Goal: Navigation & Orientation: Find specific page/section

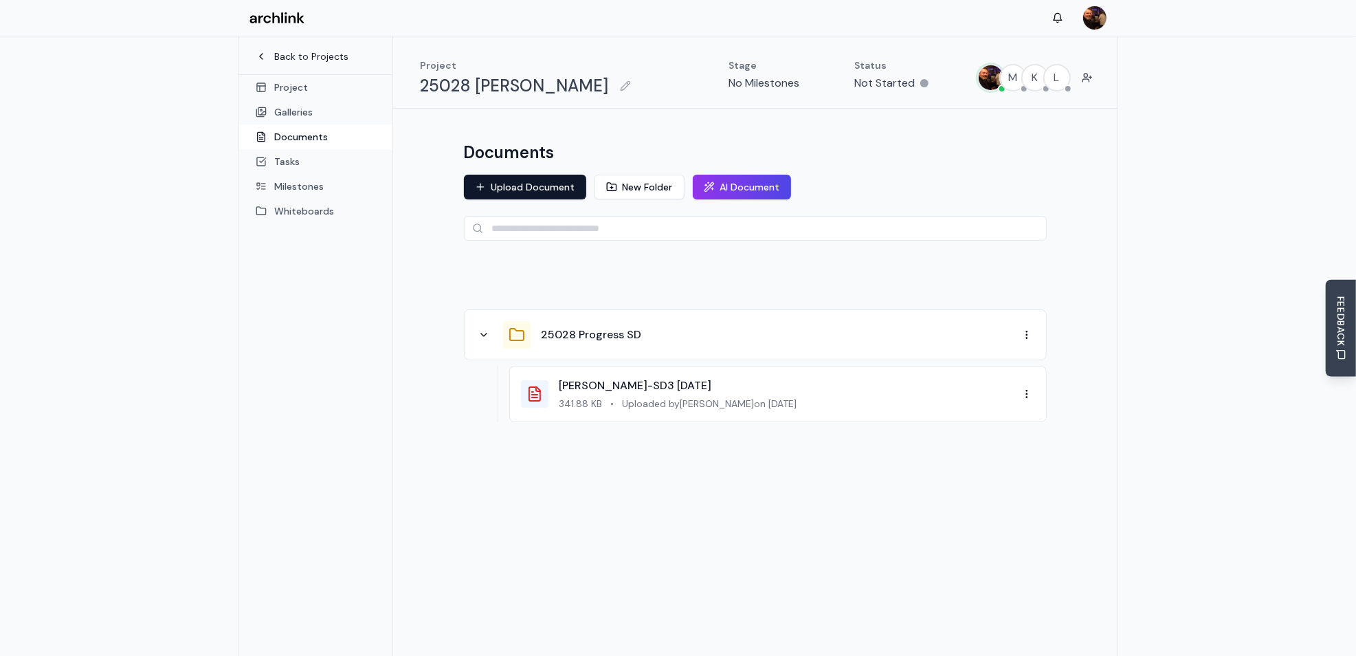
click at [299, 57] on link "Back to Projects" at bounding box center [316, 56] width 120 height 14
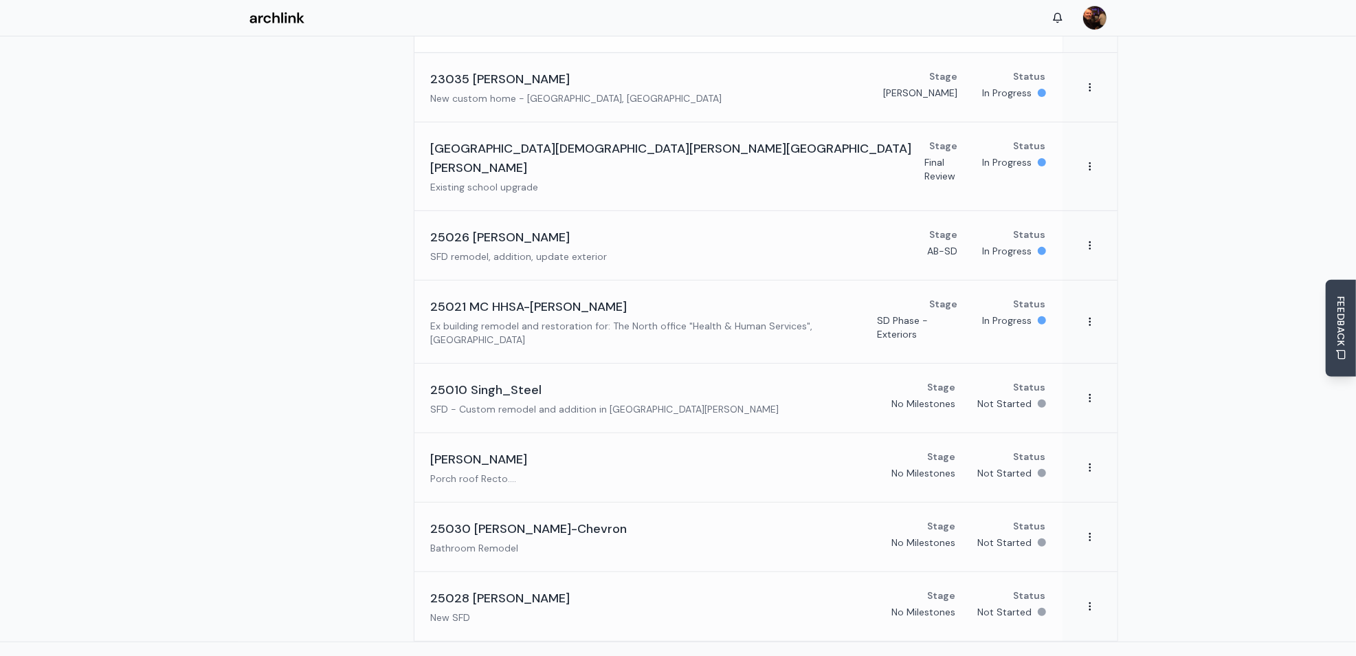
scroll to position [276, 0]
click at [594, 520] on div "25030 [PERSON_NAME]-Chevron Bathroom Remodel Stage No Milestones Status Not Sta…" at bounding box center [738, 536] width 615 height 36
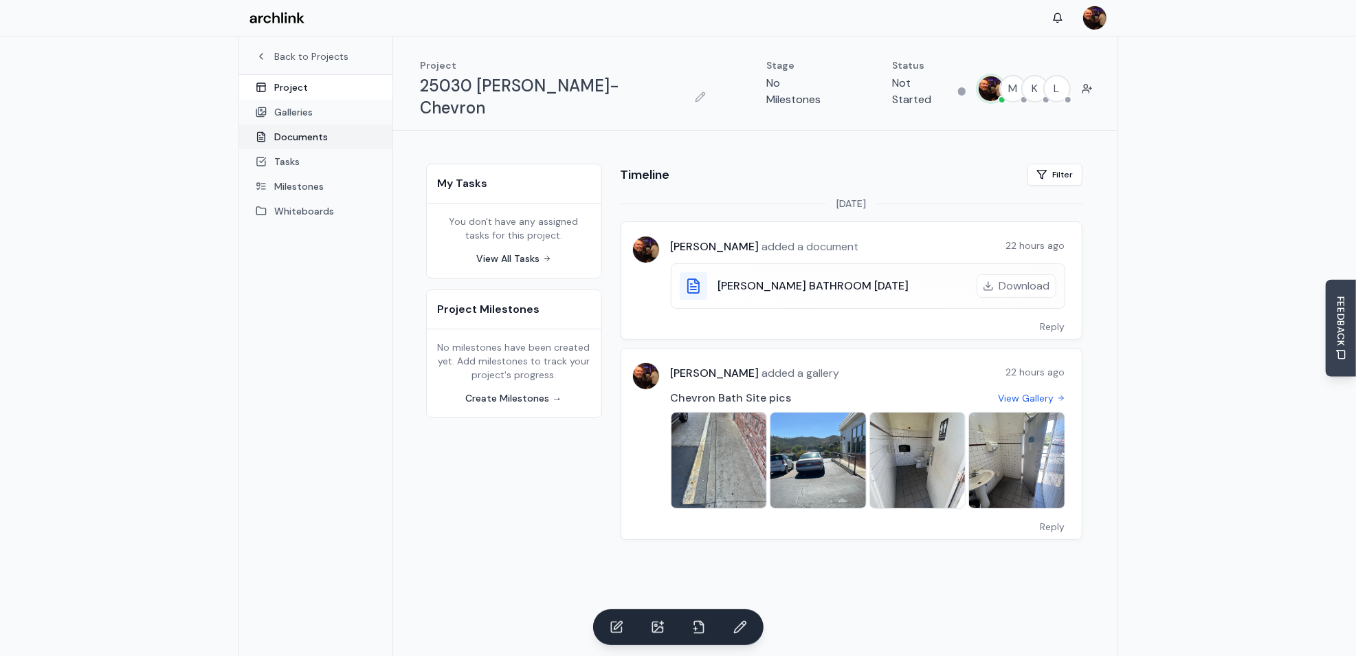
click at [297, 140] on link "Documents" at bounding box center [315, 136] width 153 height 25
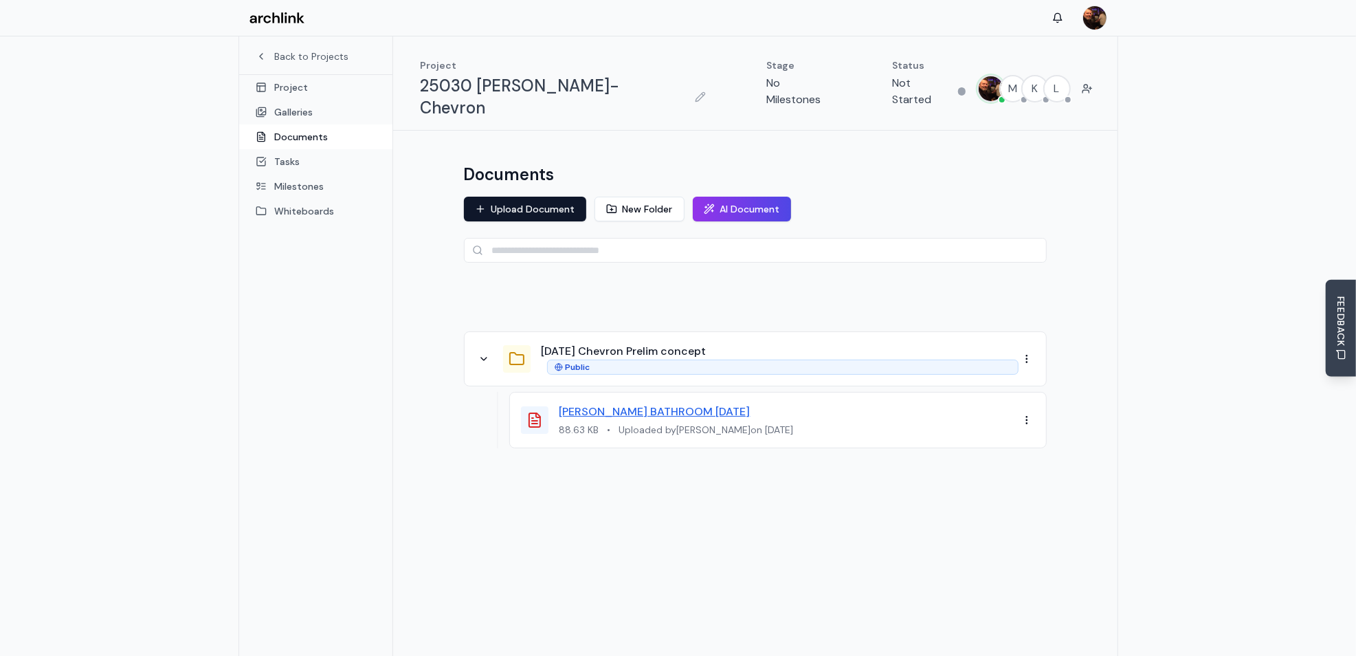
click at [656, 404] on link "[PERSON_NAME] BATHROOM [DATE]" at bounding box center [654, 411] width 191 height 14
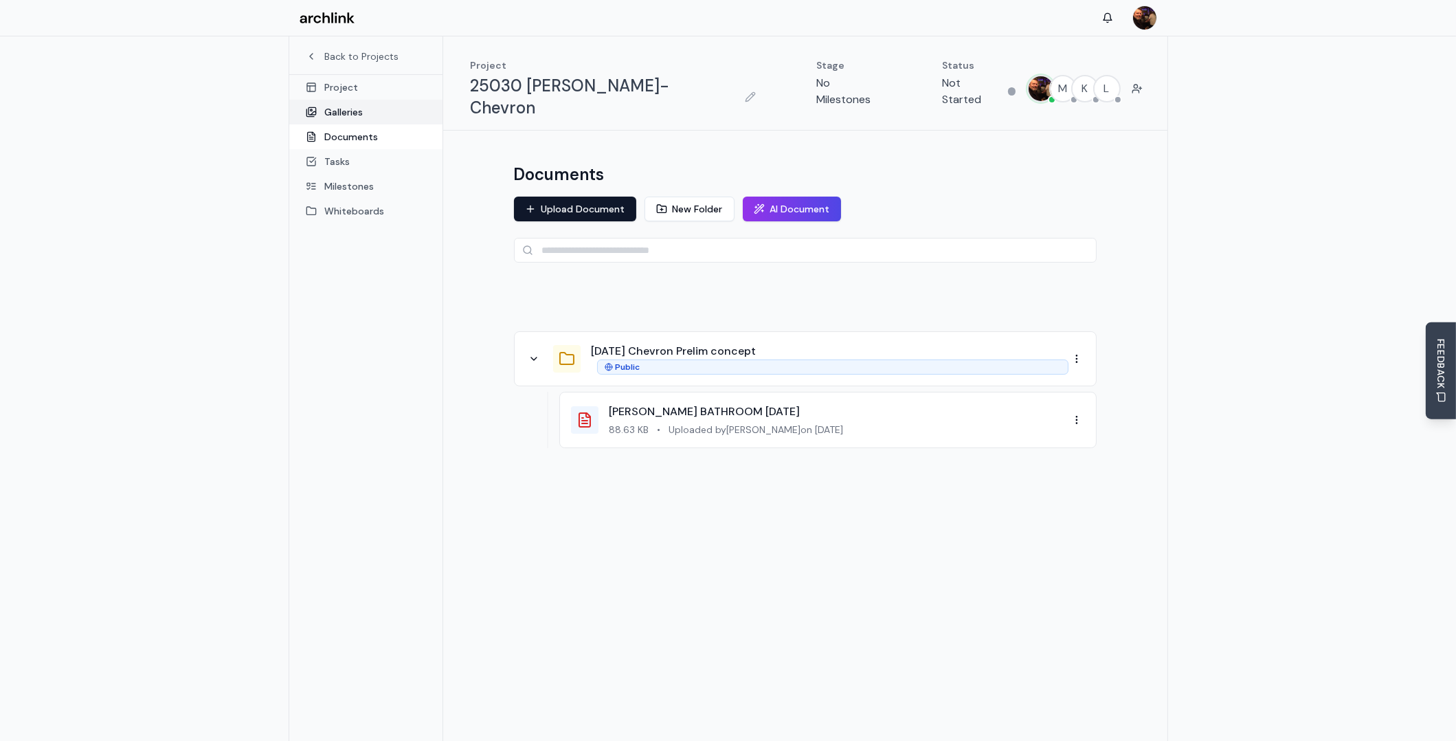
click at [349, 115] on link "Galleries" at bounding box center [365, 112] width 153 height 25
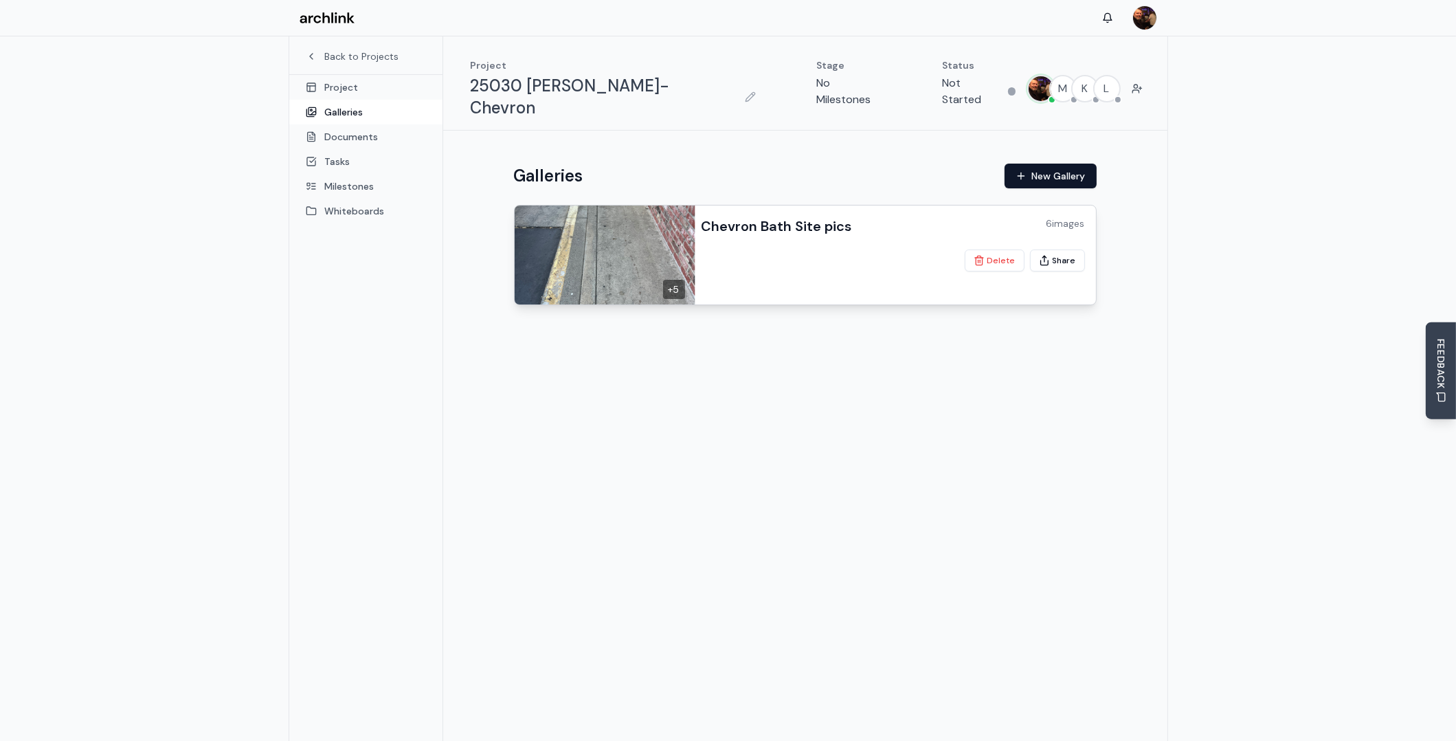
click at [665, 236] on img at bounding box center [602, 255] width 185 height 104
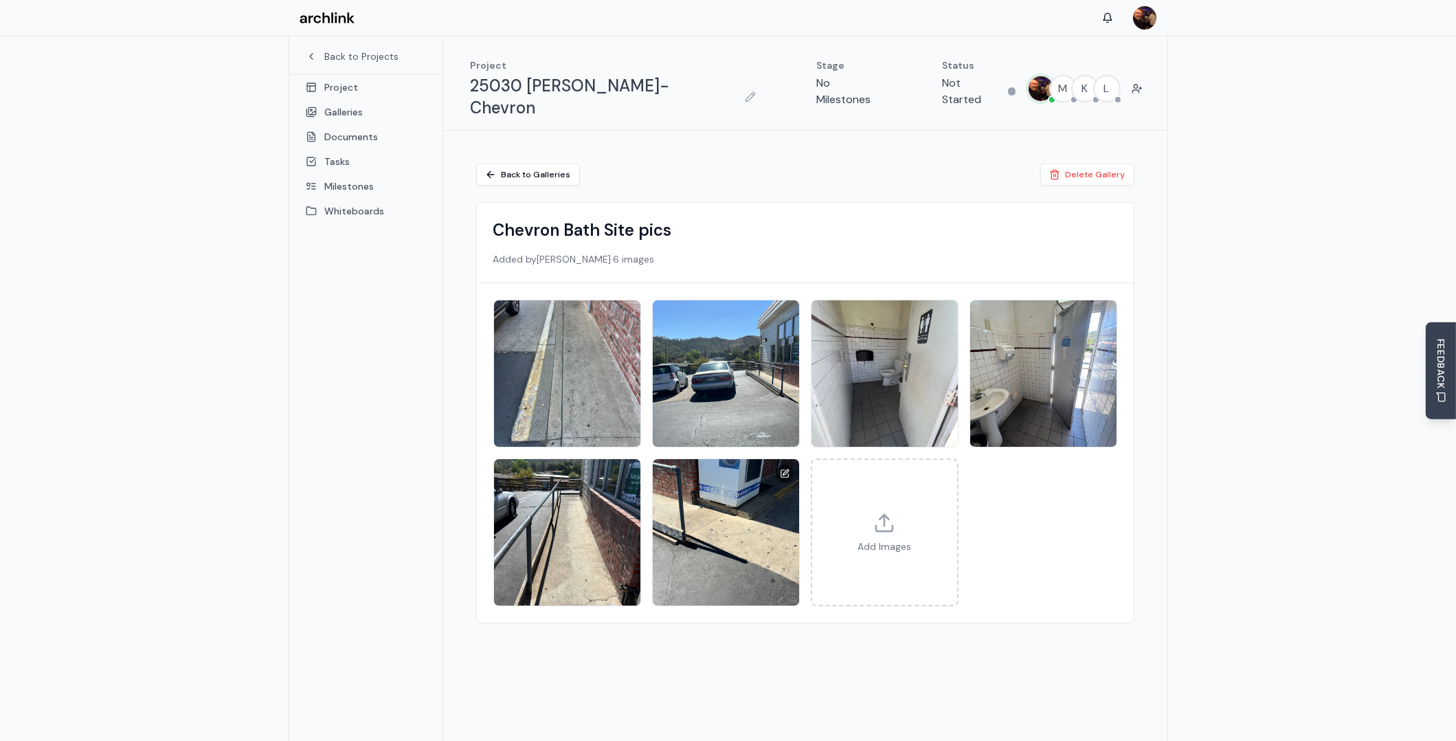
click at [724, 482] on img at bounding box center [726, 533] width 154 height 154
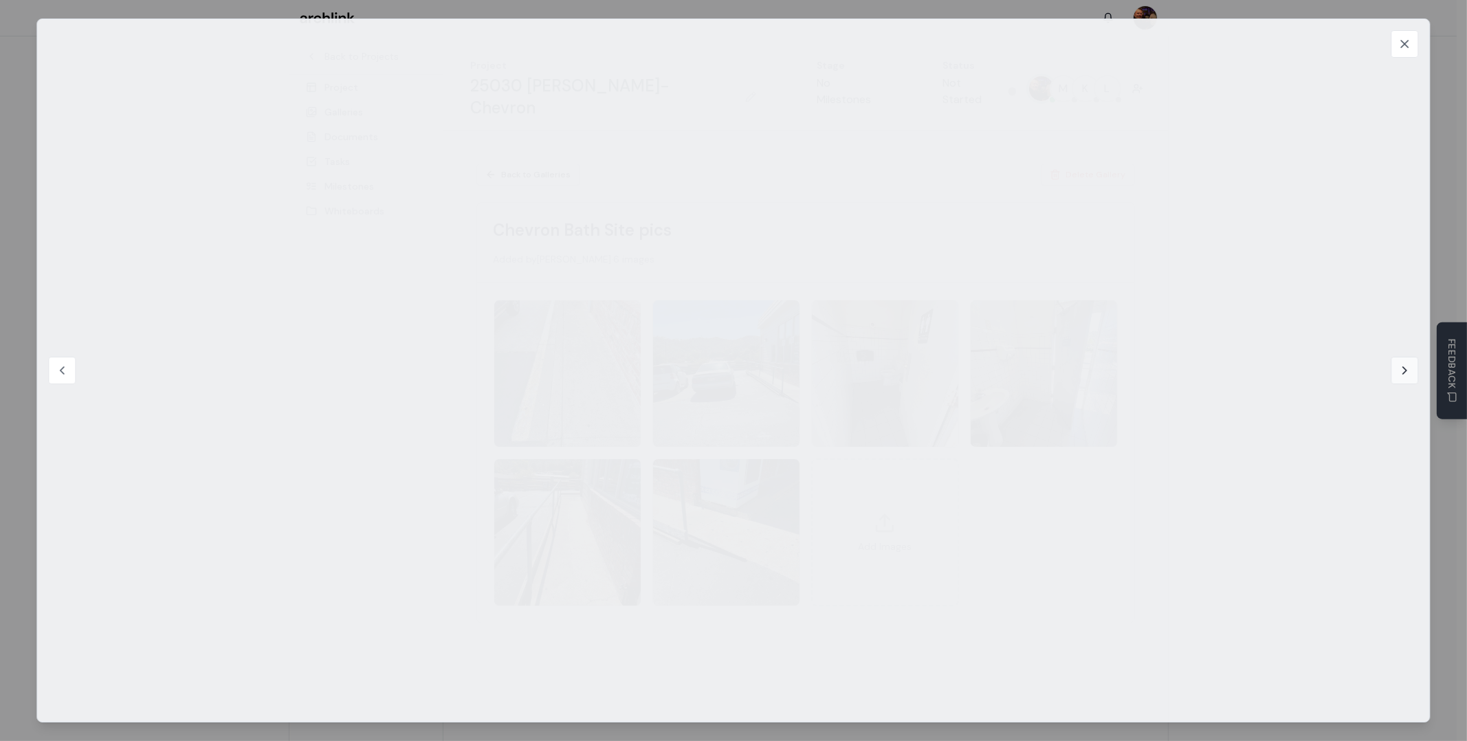
click at [1355, 368] on icon at bounding box center [1405, 371] width 14 height 14
click at [67, 372] on icon at bounding box center [62, 371] width 14 height 14
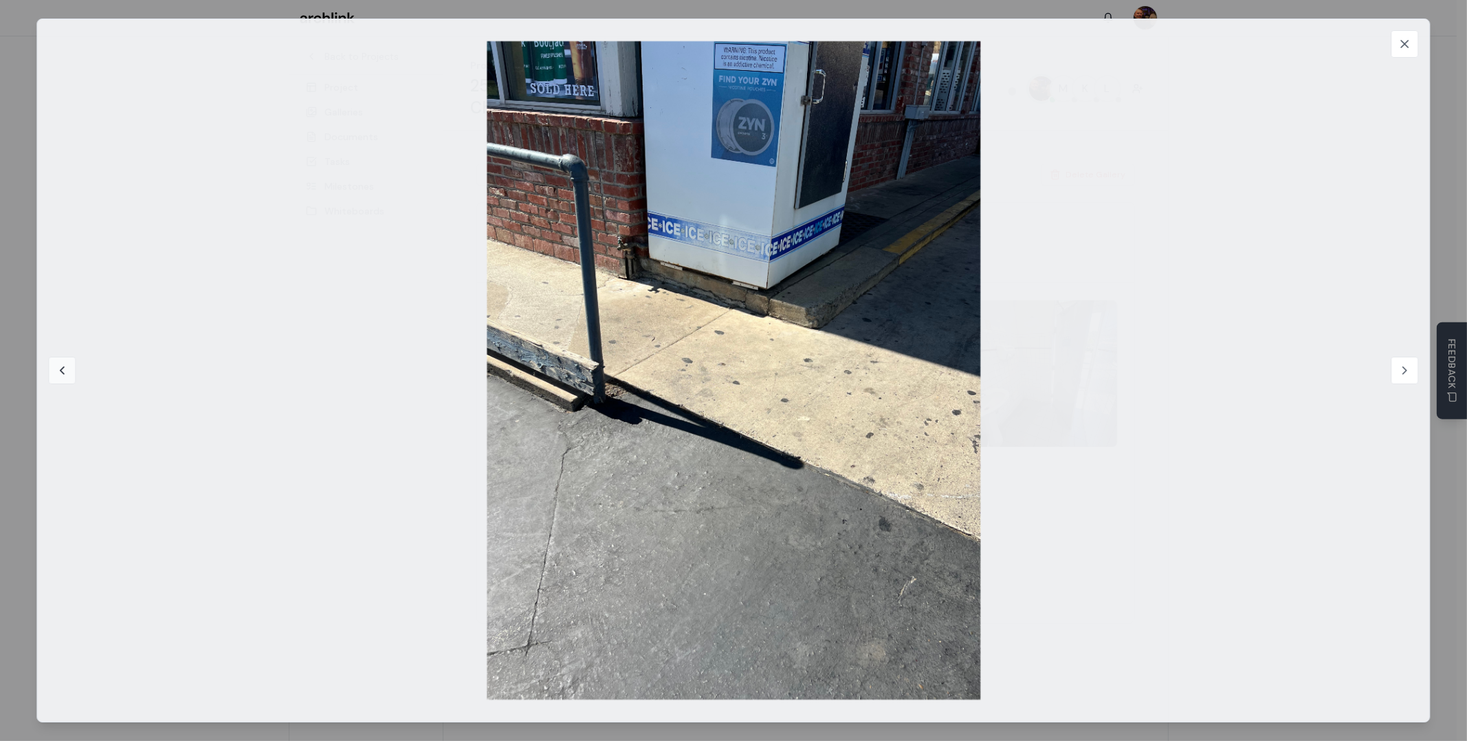
click at [67, 372] on icon at bounding box center [62, 371] width 14 height 14
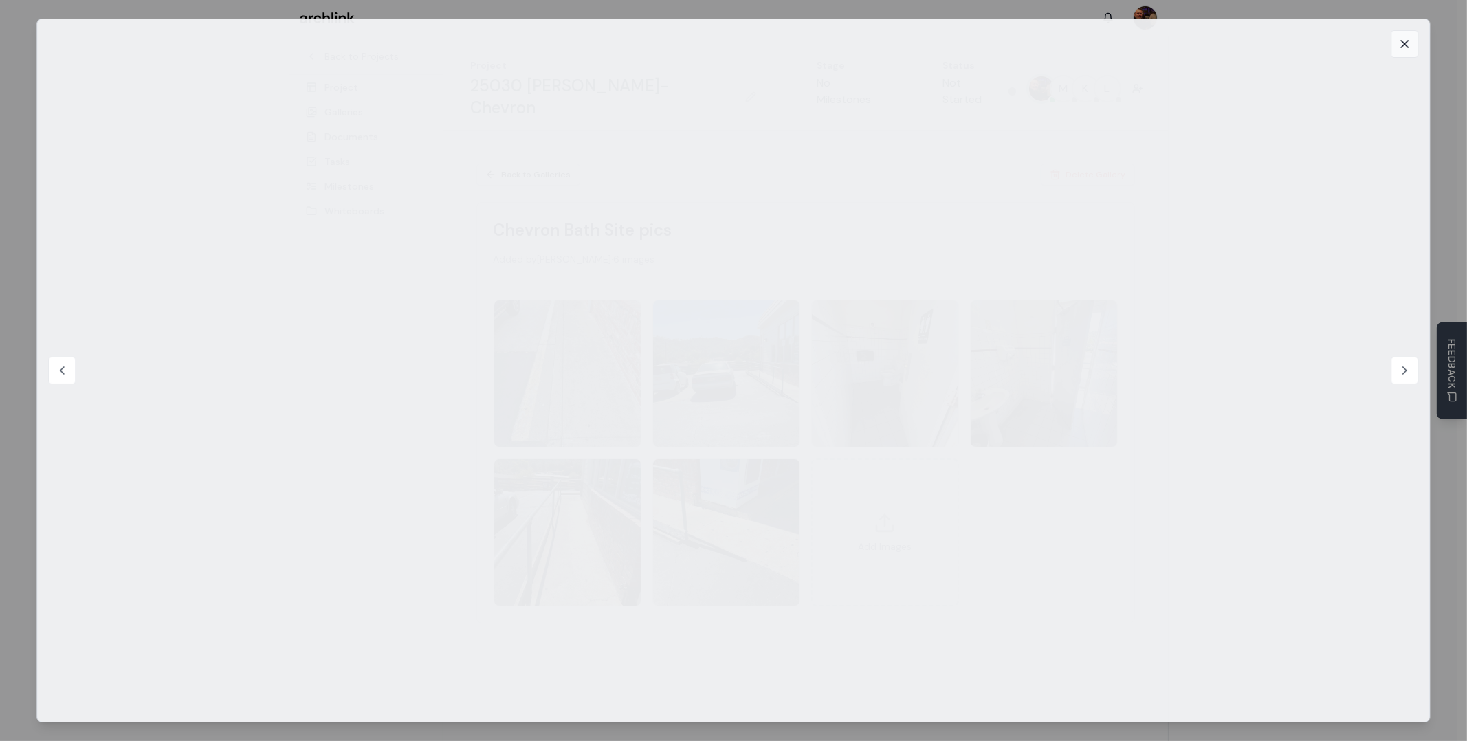
click at [1355, 42] on icon at bounding box center [1404, 44] width 7 height 7
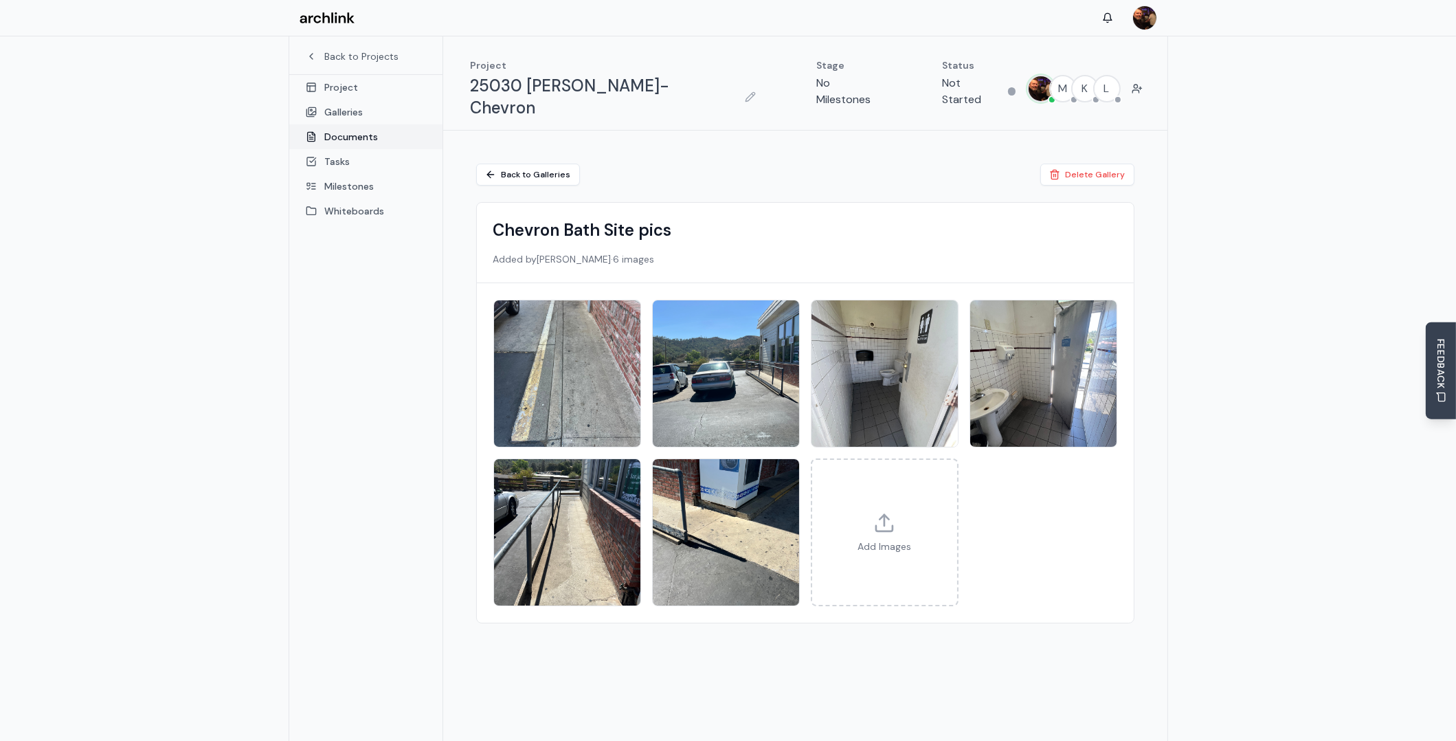
click at [350, 138] on link "Documents" at bounding box center [365, 136] width 153 height 25
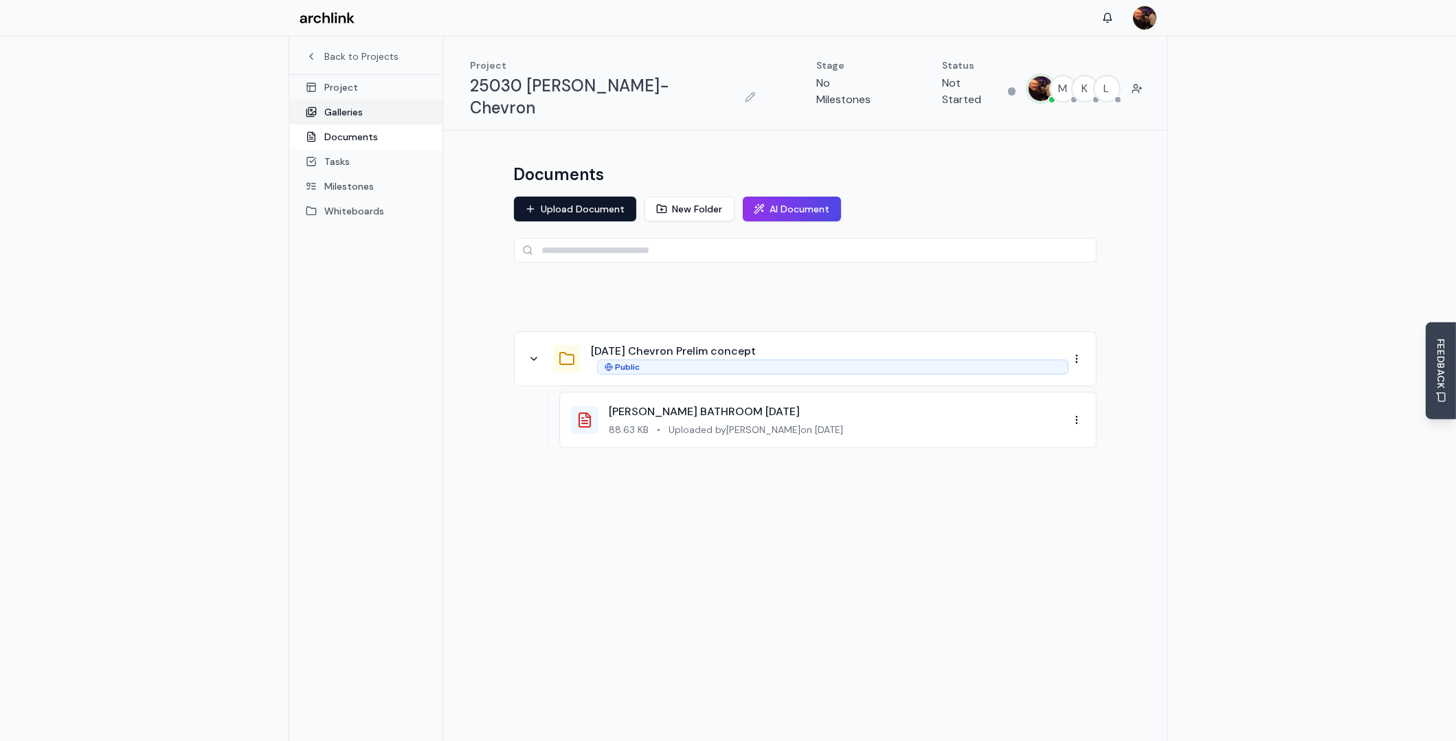
click at [341, 118] on link "Galleries" at bounding box center [365, 112] width 153 height 25
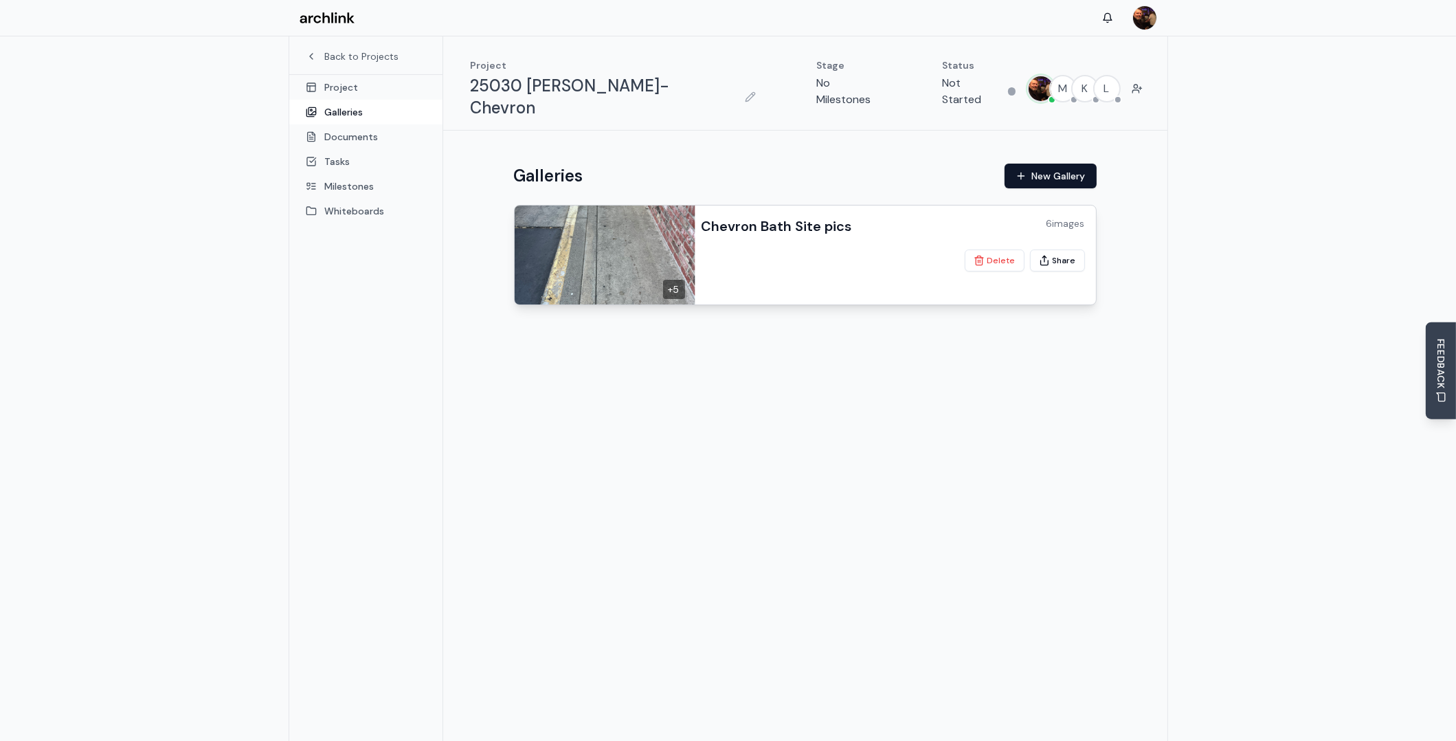
click at [640, 225] on img at bounding box center [602, 255] width 185 height 104
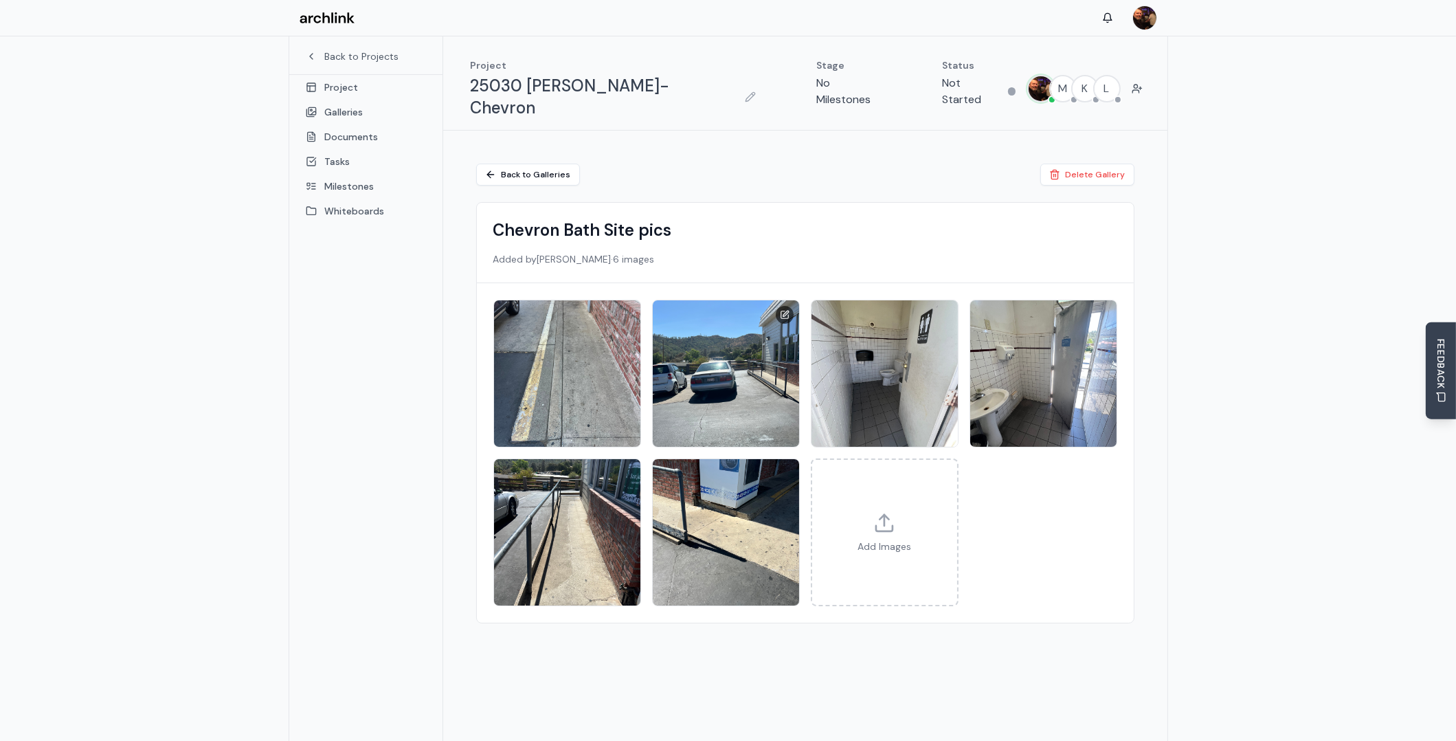
click at [742, 343] on img at bounding box center [726, 374] width 154 height 154
